Goal: Transaction & Acquisition: Purchase product/service

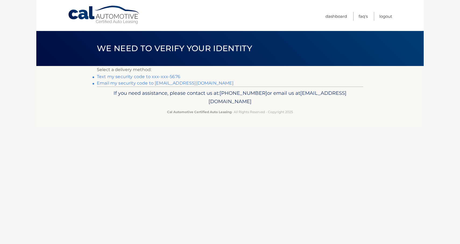
click at [162, 76] on link "Text my security code to xxx-xxx-5676" at bounding box center [138, 76] width 83 height 5
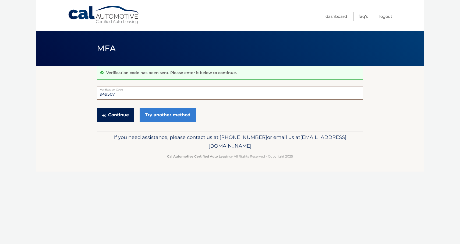
type input "949507"
click at [121, 110] on button "Continue" at bounding box center [115, 114] width 37 height 13
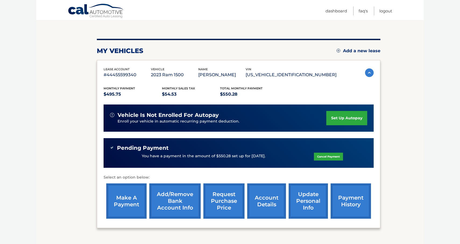
scroll to position [68, 0]
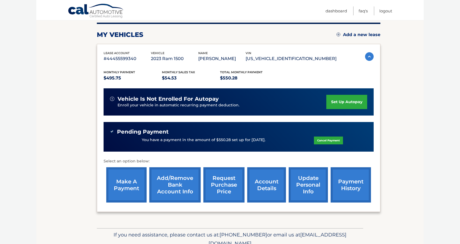
click at [128, 185] on link "make a payment" at bounding box center [126, 184] width 40 height 35
click at [127, 180] on link "make a payment" at bounding box center [126, 184] width 40 height 35
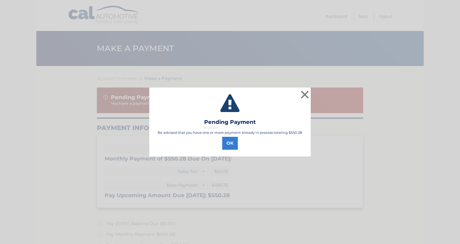
select select "ZDE2ZDA3NDUtODNlMi00YjhjLThiZDYtNjI0ZWFhMDBkNDdm"
click at [305, 95] on button "×" at bounding box center [304, 94] width 11 height 11
